Goal: Transaction & Acquisition: Purchase product/service

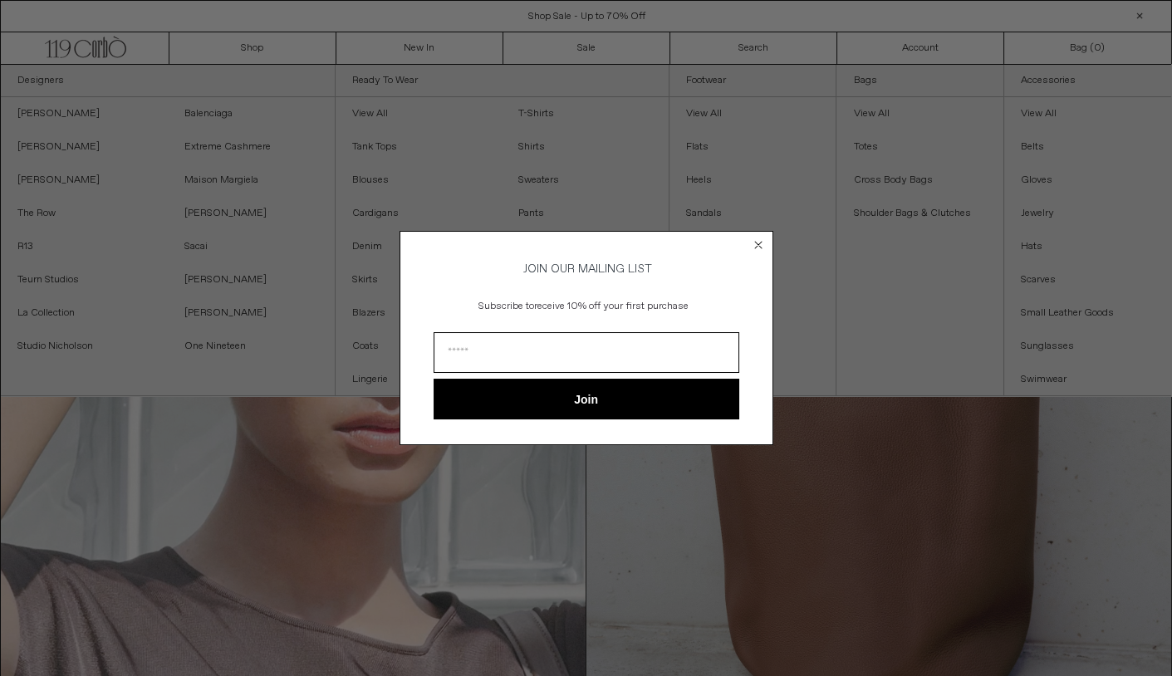
click at [253, 46] on div "Close dialog JOIN OUR MAILING LIST Subscribe to receive 10% off your first purc…" at bounding box center [586, 338] width 1172 height 676
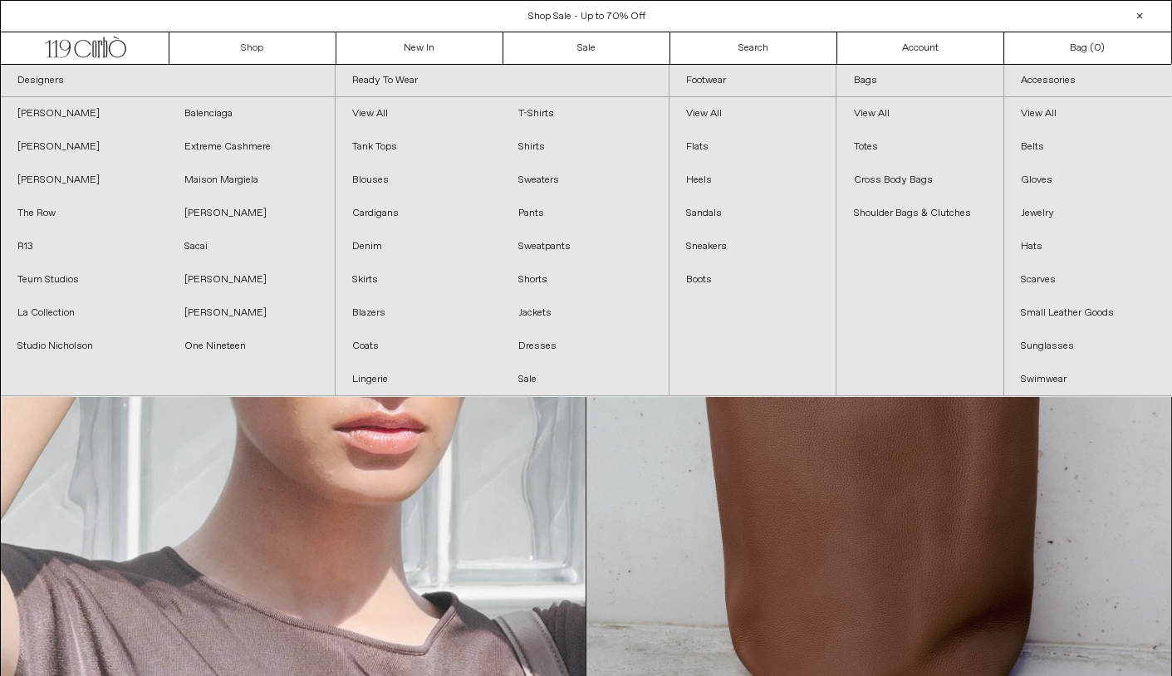
click at [253, 46] on link "Shop" at bounding box center [252, 48] width 167 height 32
click at [33, 207] on link "The Row" at bounding box center [84, 213] width 167 height 33
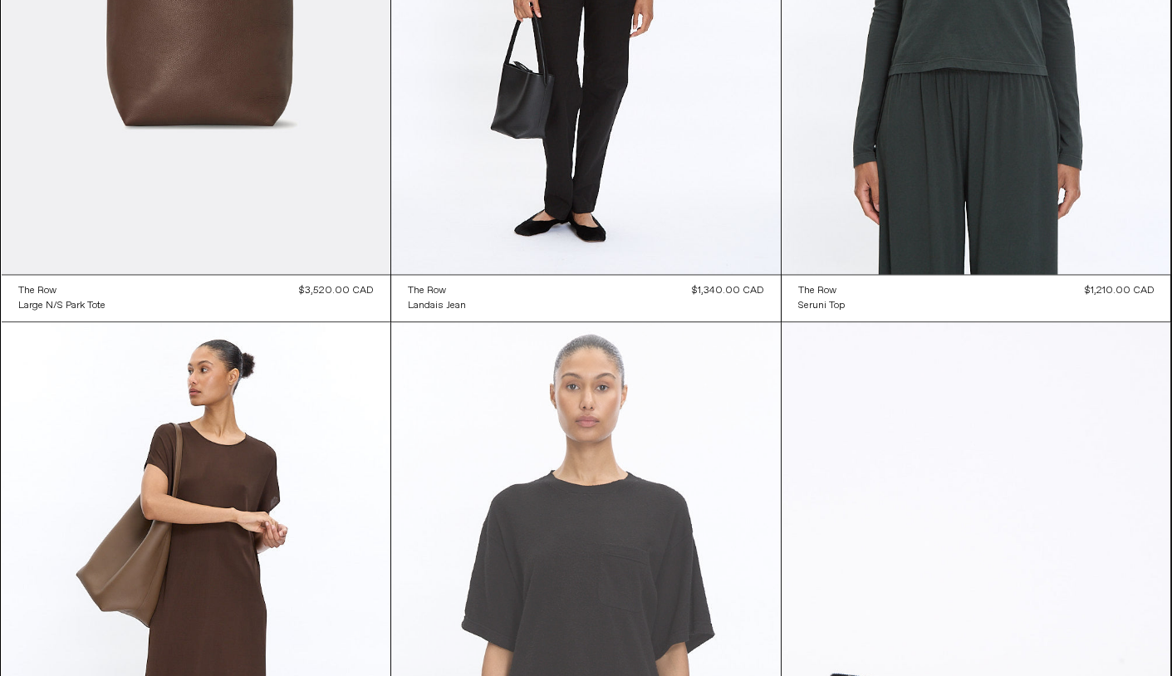
scroll to position [4292, 0]
